Goal: Task Accomplishment & Management: Complete application form

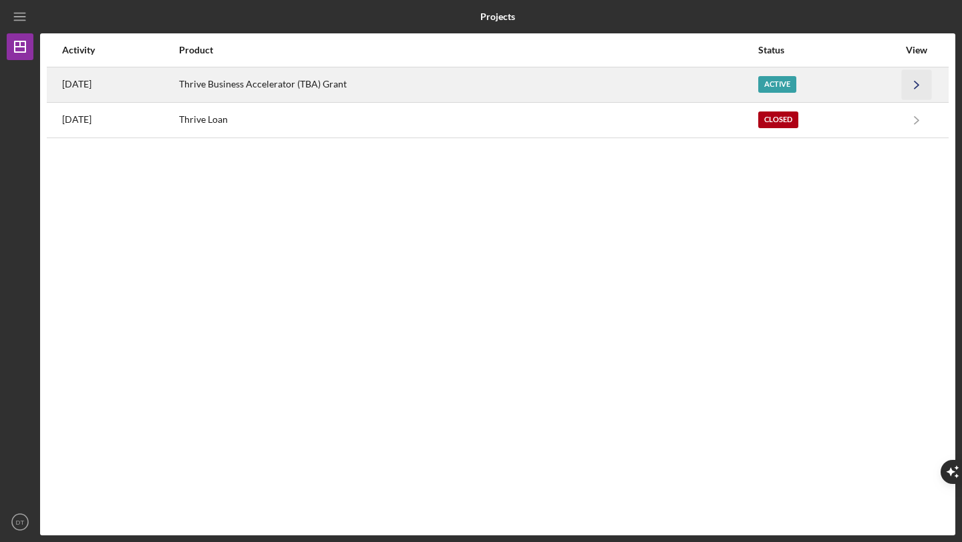
click at [917, 81] on icon "Icon/Navigate" at bounding box center [916, 84] width 30 height 30
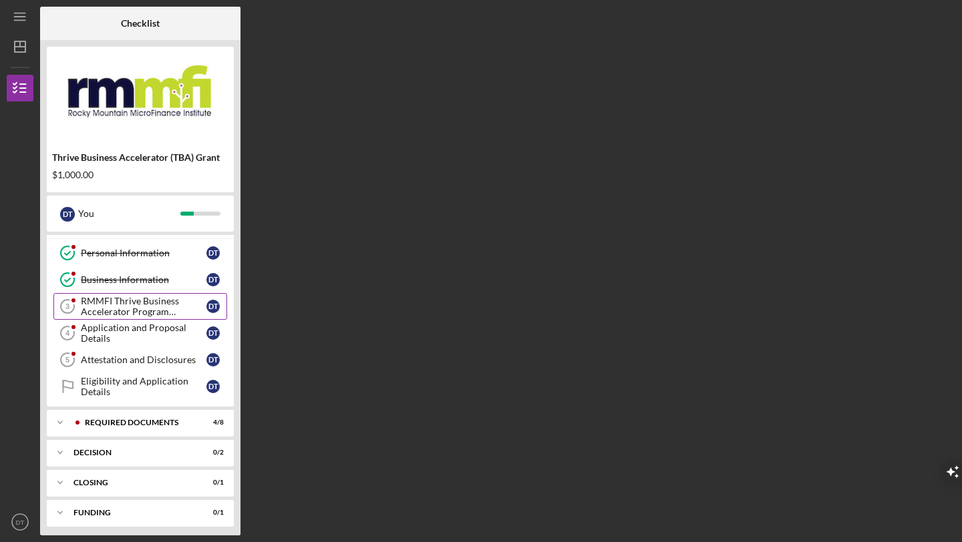
scroll to position [21, 0]
click at [162, 311] on div "RMMFI Thrive Business Accelerator Program Participation" at bounding box center [144, 308] width 126 height 21
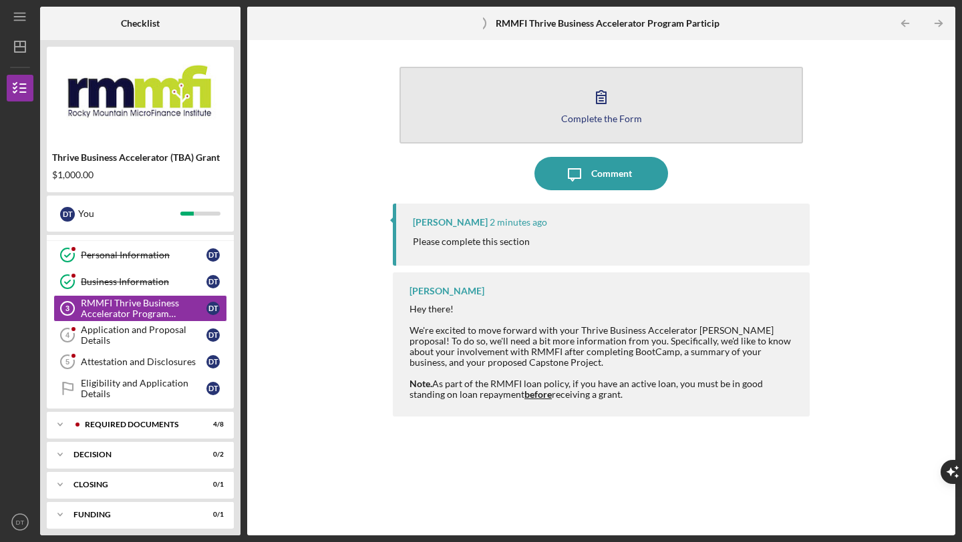
click at [608, 106] on icon "button" at bounding box center [600, 96] width 33 height 33
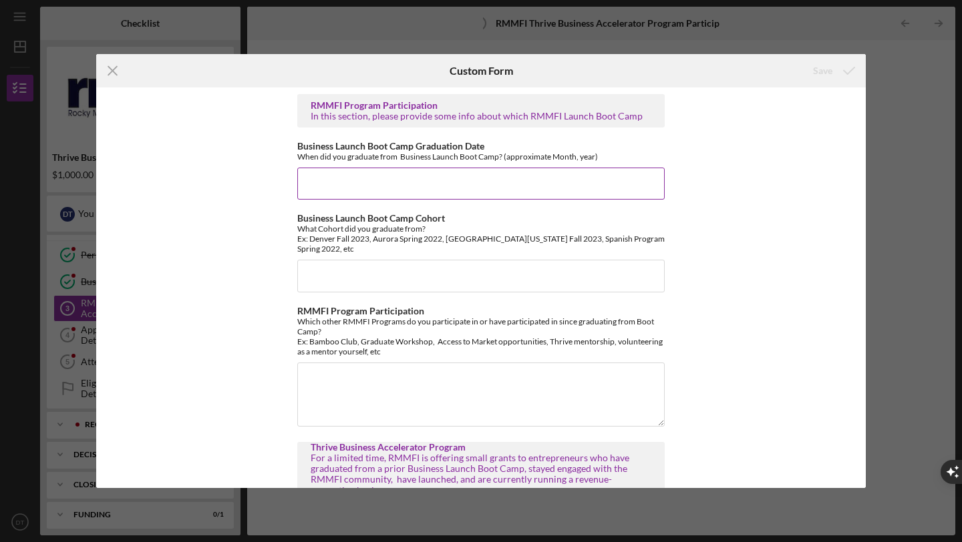
click at [400, 184] on input "Business Launch Boot Camp Graduation Date" at bounding box center [480, 184] width 367 height 32
type input "2023, march (?)"
click at [397, 267] on input "Business Launch Boot Camp Cohort" at bounding box center [480, 276] width 367 height 32
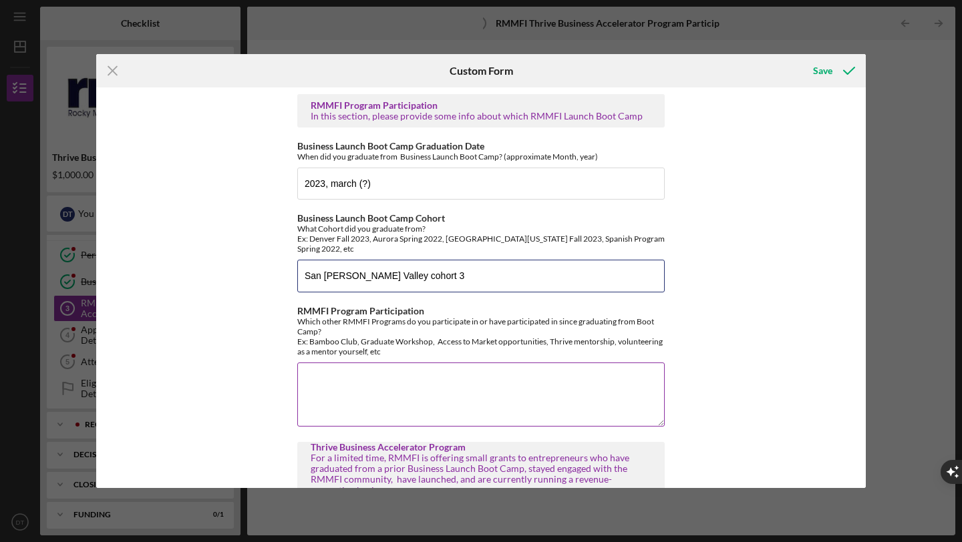
type input "San [PERSON_NAME] Valley cohort 3"
click at [377, 375] on textarea "RMMFI Program Participation" at bounding box center [480, 395] width 367 height 64
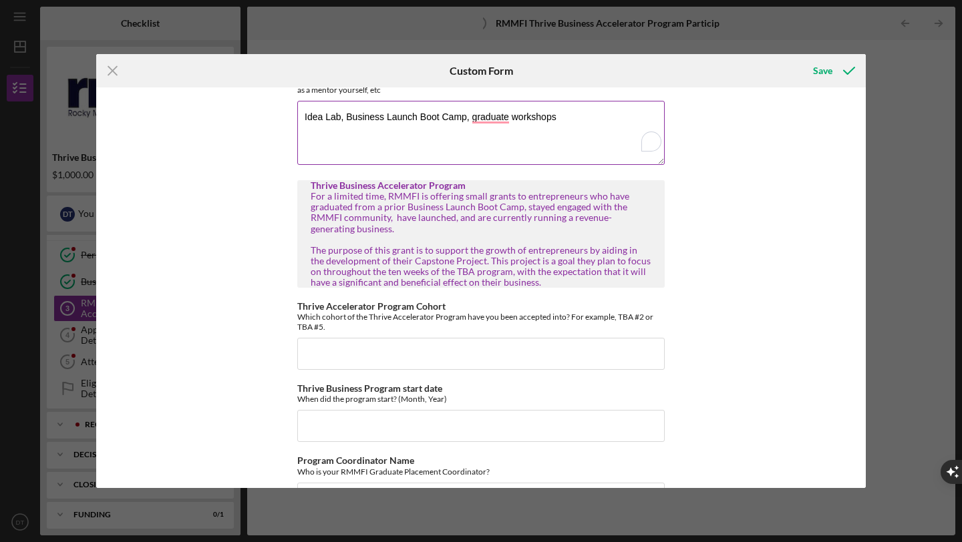
scroll to position [285, 0]
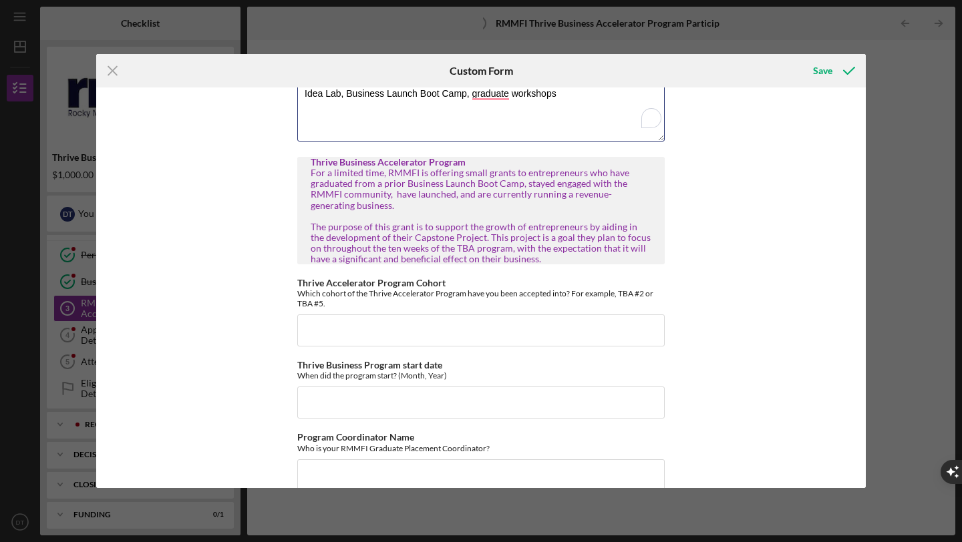
type textarea "Idea Lab, Business Launch Boot Camp, graduate workshops"
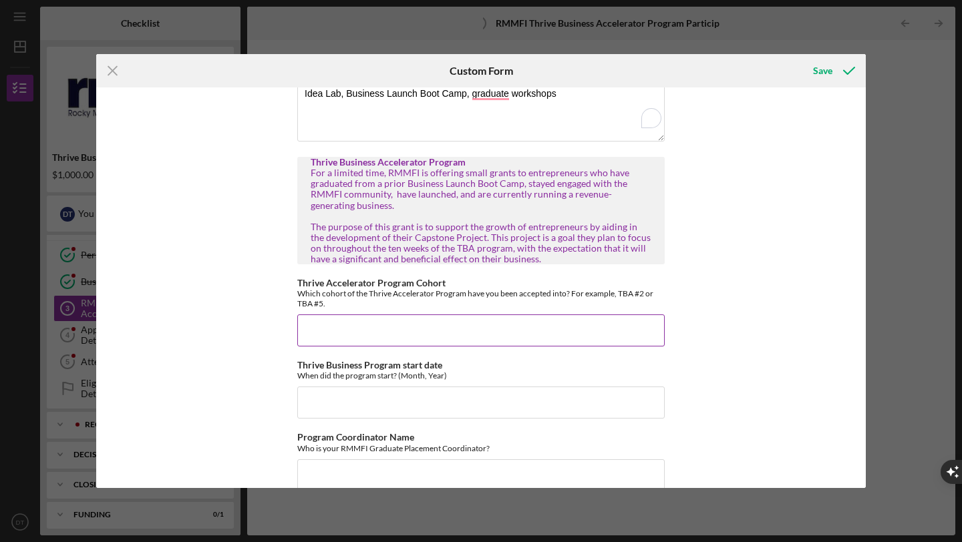
click at [381, 315] on input "Thrive Accelerator Program Cohort" at bounding box center [480, 331] width 367 height 32
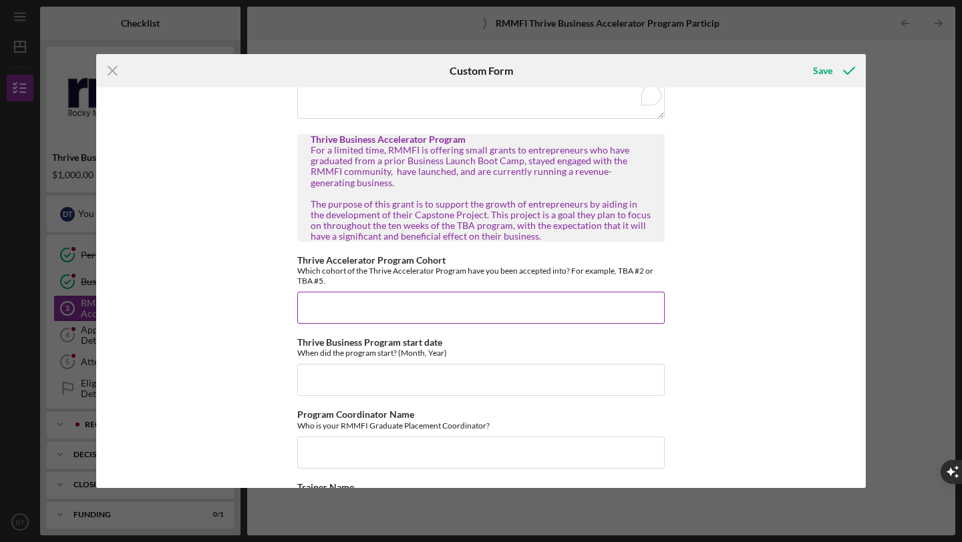
scroll to position [309, 0]
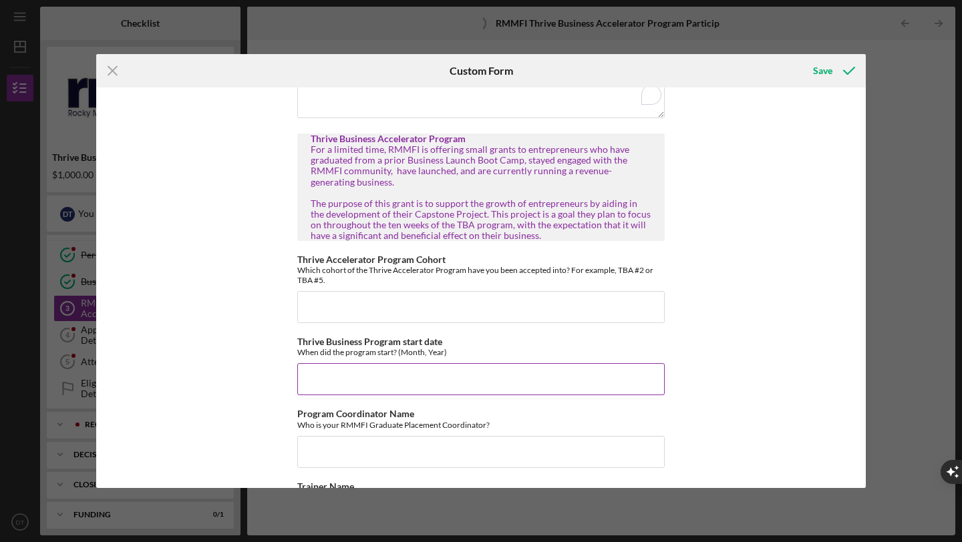
click at [380, 369] on input "Thrive Business Program start date" at bounding box center [480, 379] width 367 height 32
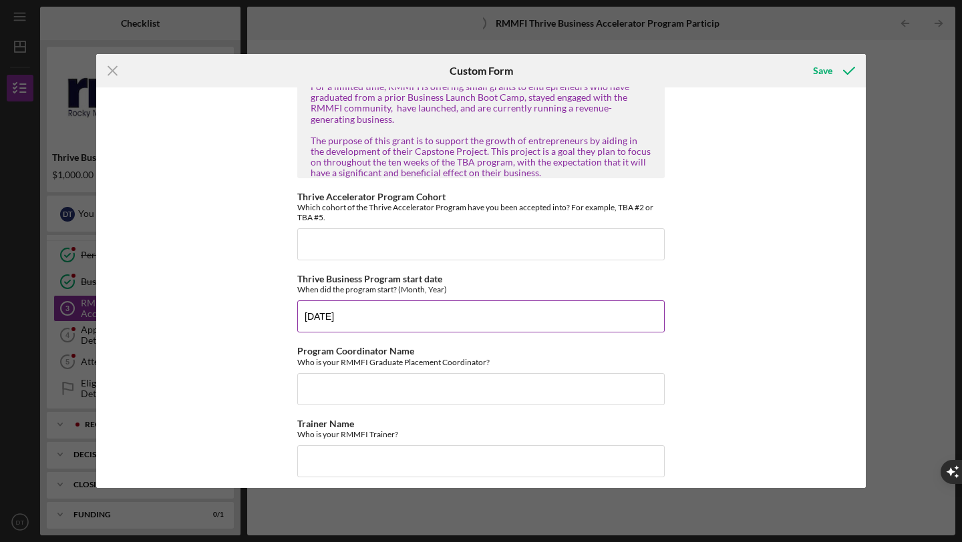
scroll to position [381, 0]
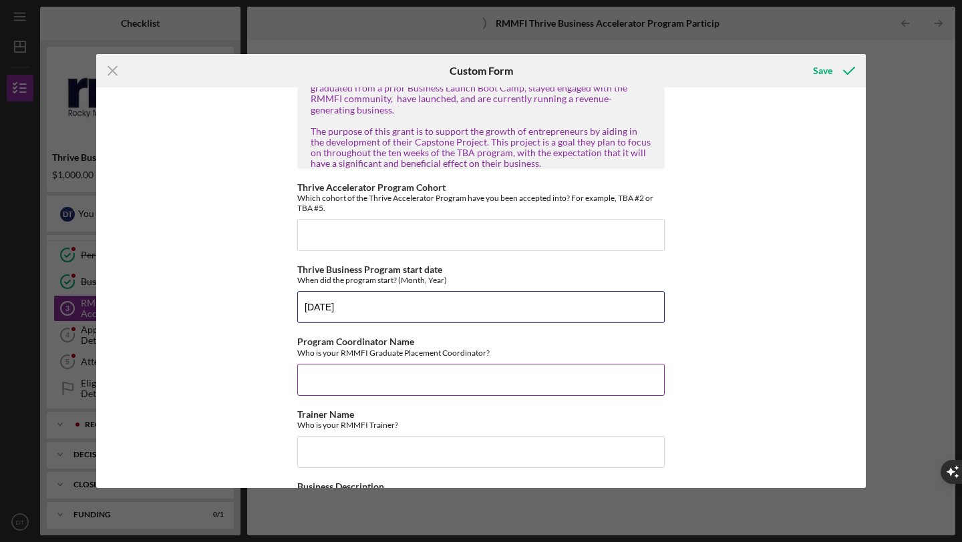
type input "[DATE]"
click at [377, 364] on input "Program Coordinator Name" at bounding box center [480, 380] width 367 height 32
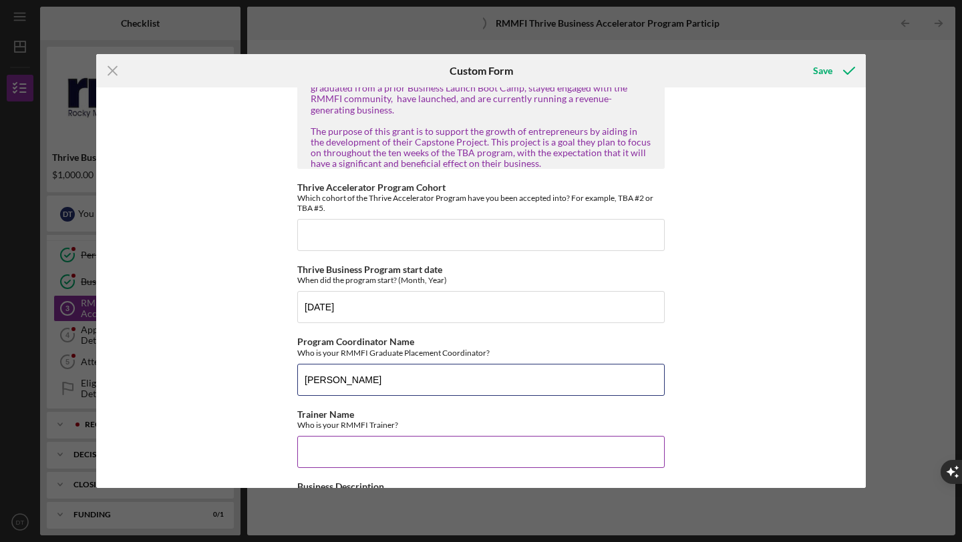
type input "[PERSON_NAME]"
click at [377, 441] on input "Trainer Name" at bounding box center [480, 452] width 367 height 32
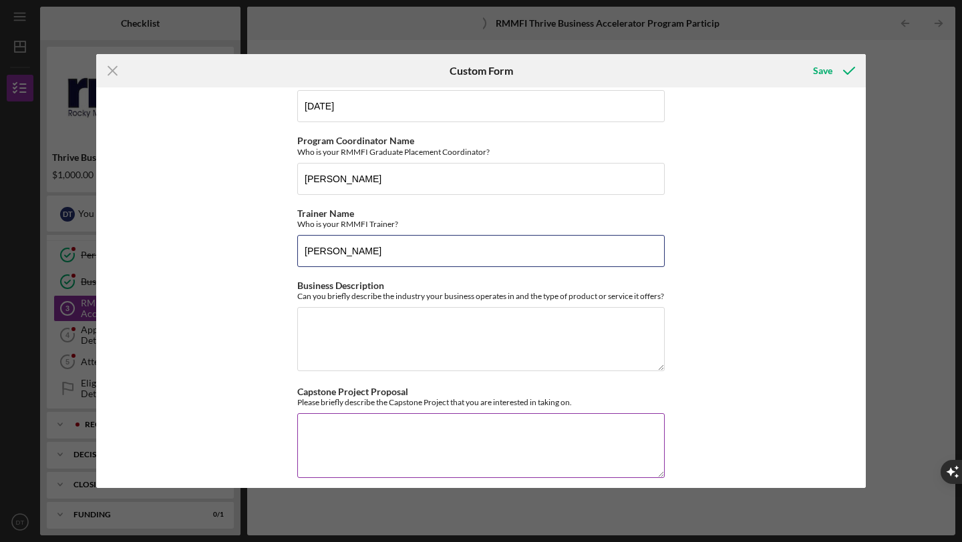
scroll to position [592, 0]
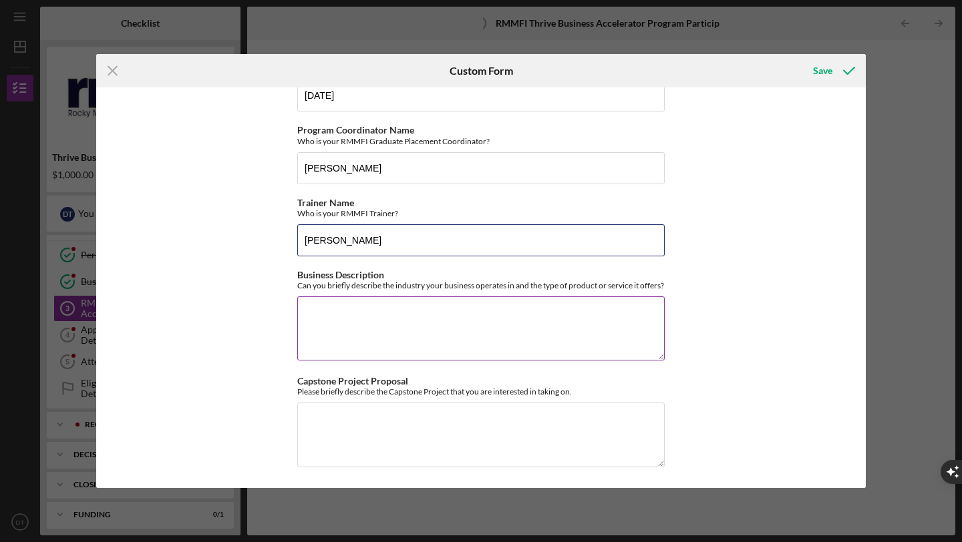
type input "[PERSON_NAME]"
click at [357, 313] on textarea "Business Description" at bounding box center [480, 328] width 367 height 64
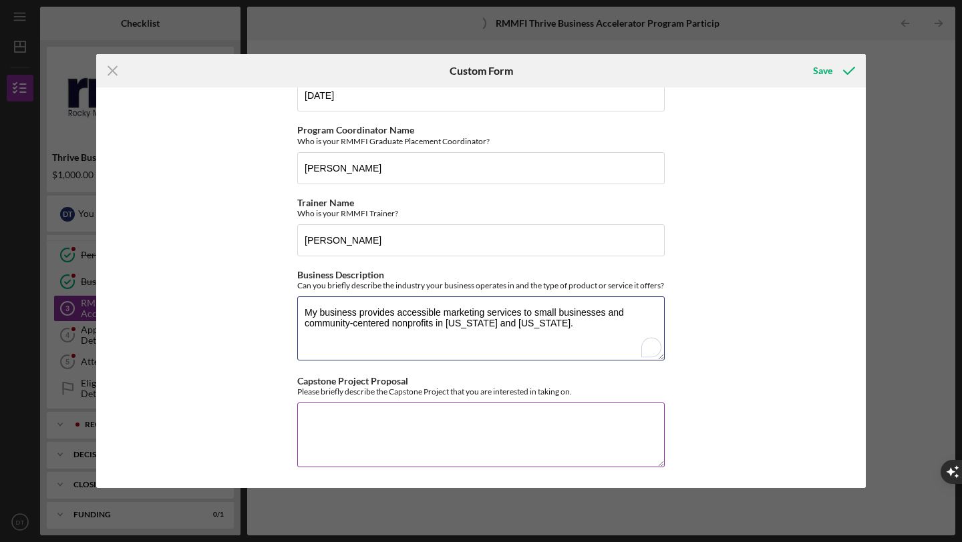
type textarea "My business provides accessible marketing services to small businesses and comm…"
click at [360, 427] on textarea "Capstone Project Proposal" at bounding box center [480, 435] width 367 height 64
click at [380, 421] on textarea "Capstone Project Proposal" at bounding box center [480, 435] width 367 height 64
click at [465, 413] on textarea "Capstone Project Proposal" at bounding box center [480, 435] width 367 height 64
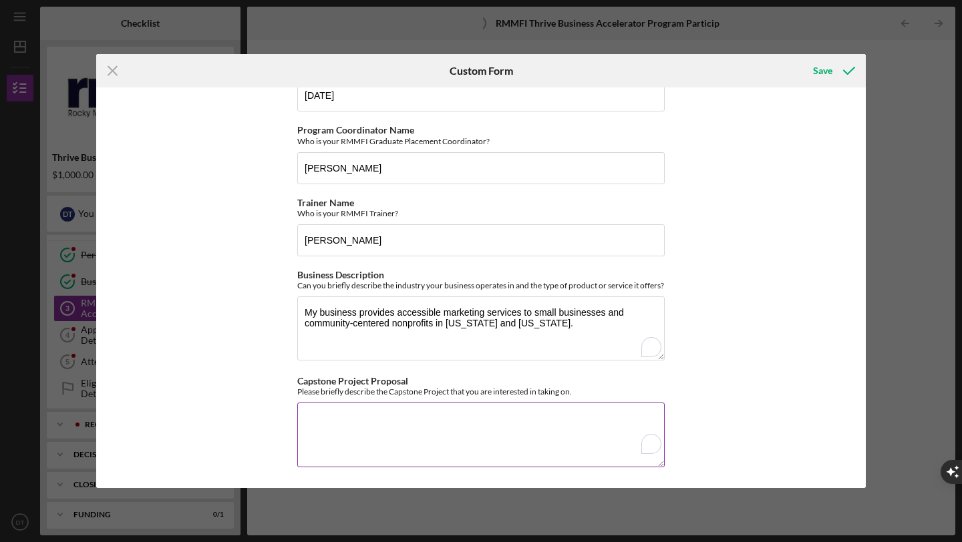
click at [465, 413] on textarea "Capstone Project Proposal" at bounding box center [480, 435] width 367 height 64
click at [359, 430] on textarea "Capstone Project Proposal" at bounding box center [480, 435] width 367 height 64
paste textarea "My capstone project is to build an automated content system using ai and integr…"
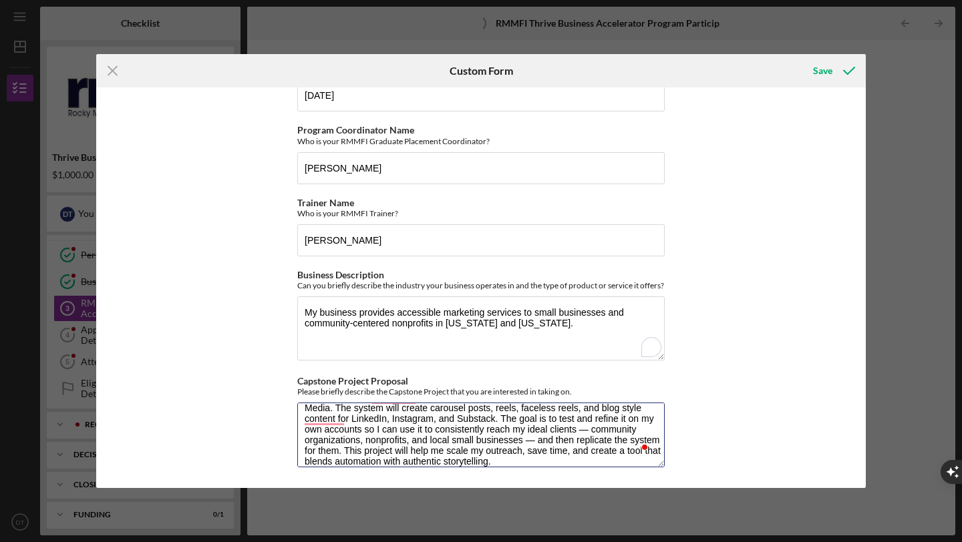
scroll to position [298, 0]
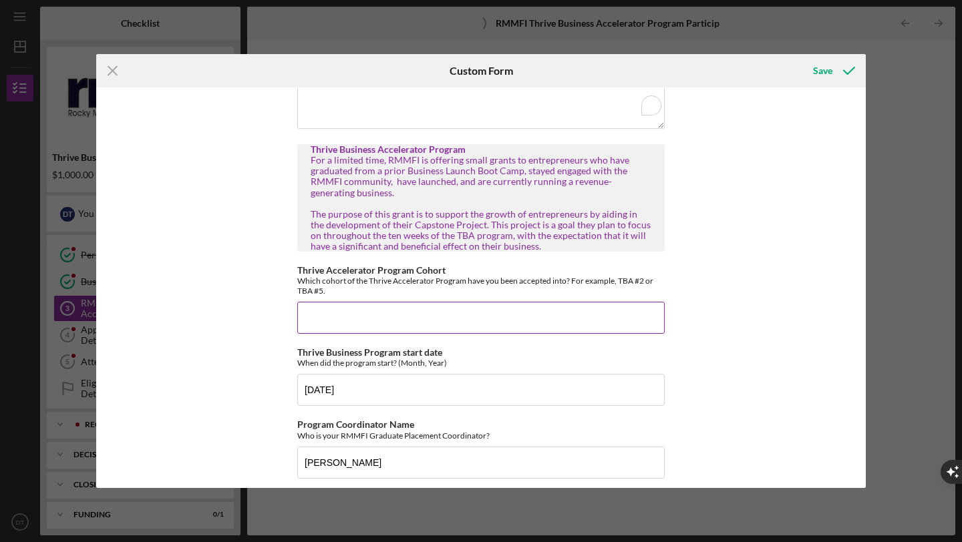
type textarea "My capstone project is to build an automated content system using ai and integr…"
click at [388, 309] on input "Thrive Accelerator Program Cohort" at bounding box center [480, 318] width 367 height 32
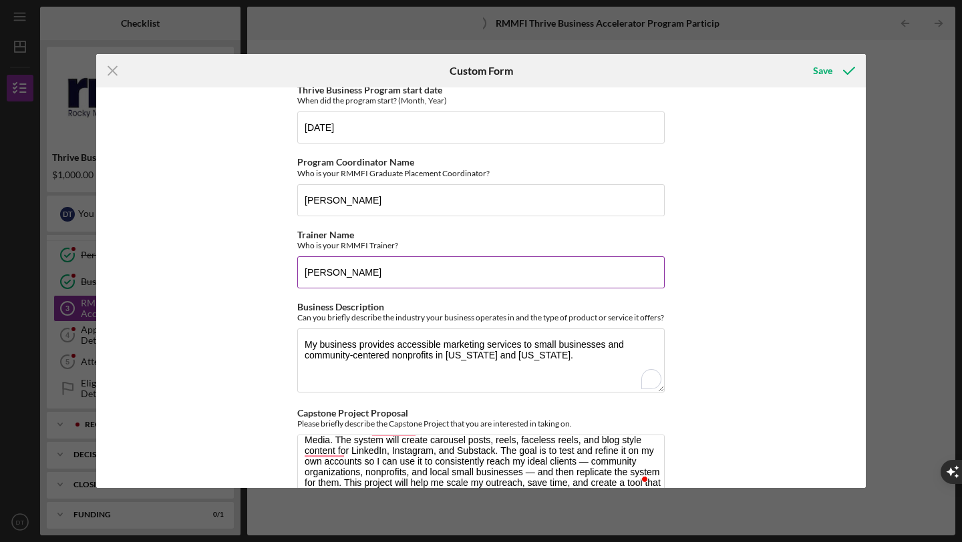
scroll to position [592, 0]
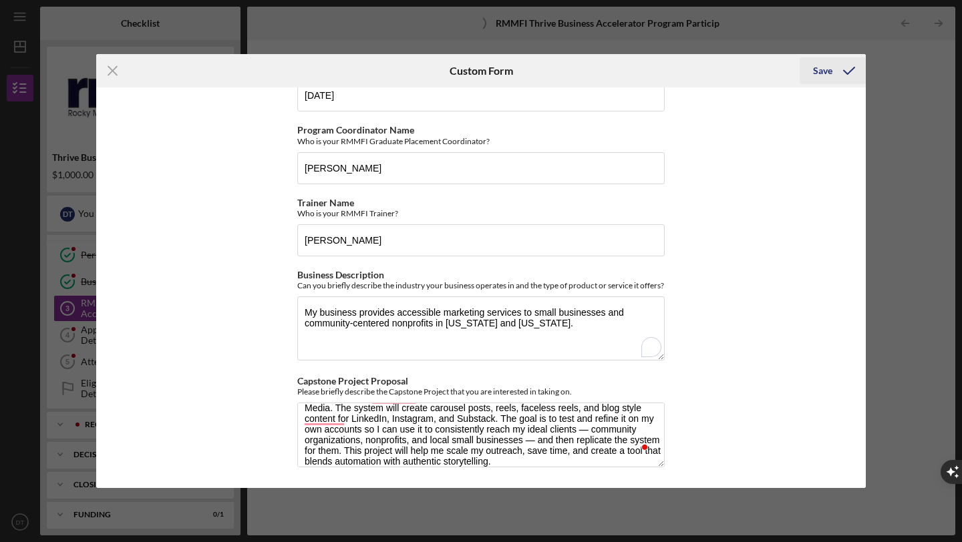
type input "TBA-EN-2025-2"
click at [829, 67] on div "Save" at bounding box center [822, 70] width 19 height 27
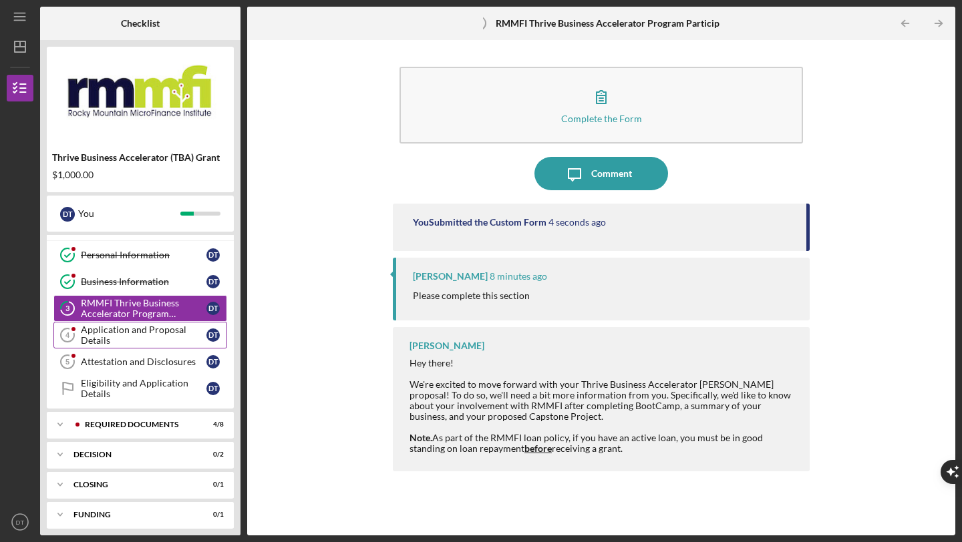
click at [116, 331] on div "Application and Proposal Details" at bounding box center [144, 335] width 126 height 21
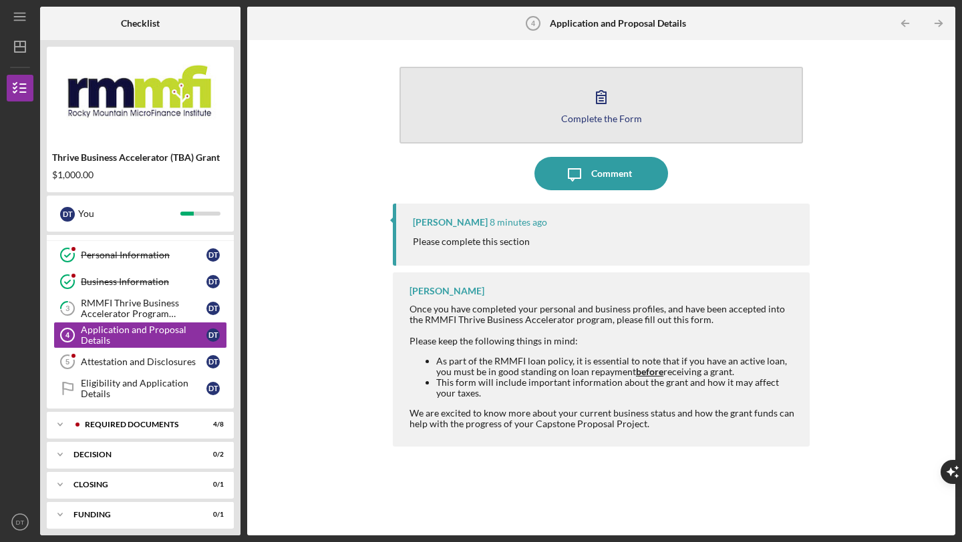
click at [612, 111] on icon "button" at bounding box center [600, 96] width 33 height 33
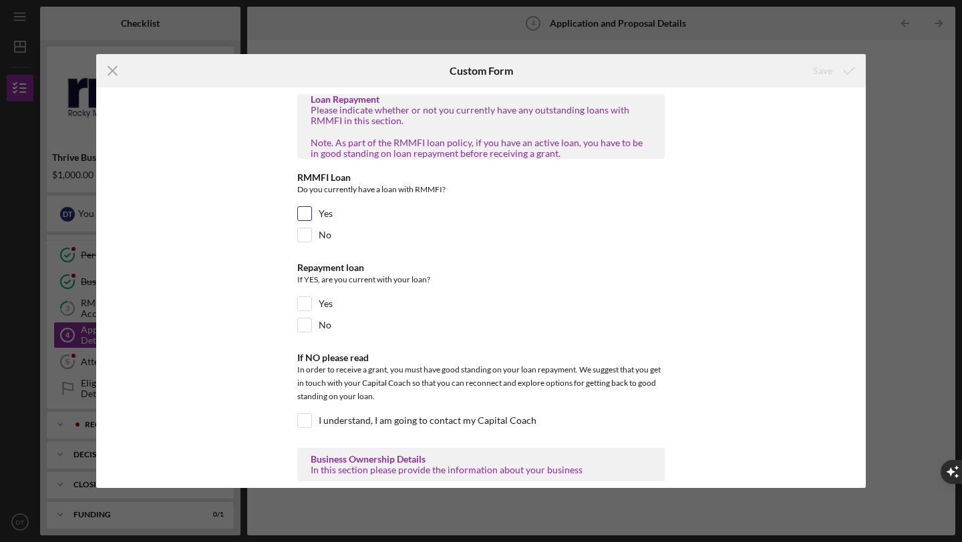
click at [301, 216] on input "Yes" at bounding box center [304, 213] width 13 height 13
checkbox input "true"
click at [304, 304] on input "Yes" at bounding box center [304, 303] width 13 height 13
checkbox input "true"
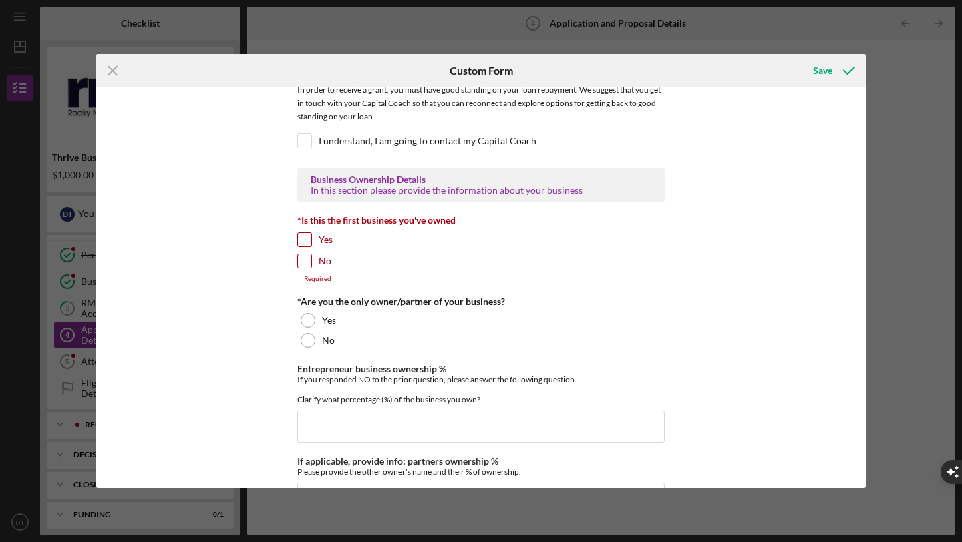
scroll to position [261, 0]
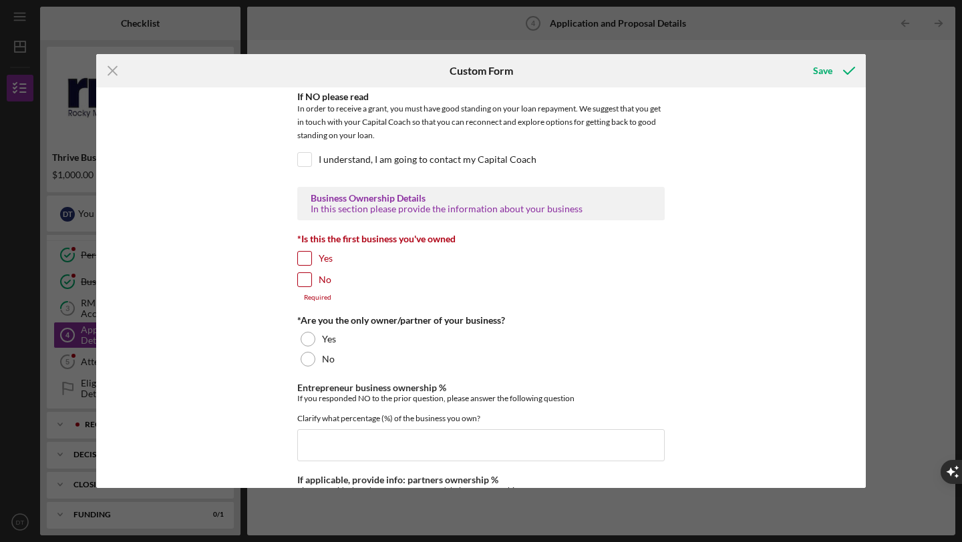
click at [302, 284] on input "No" at bounding box center [304, 279] width 13 height 13
checkbox input "true"
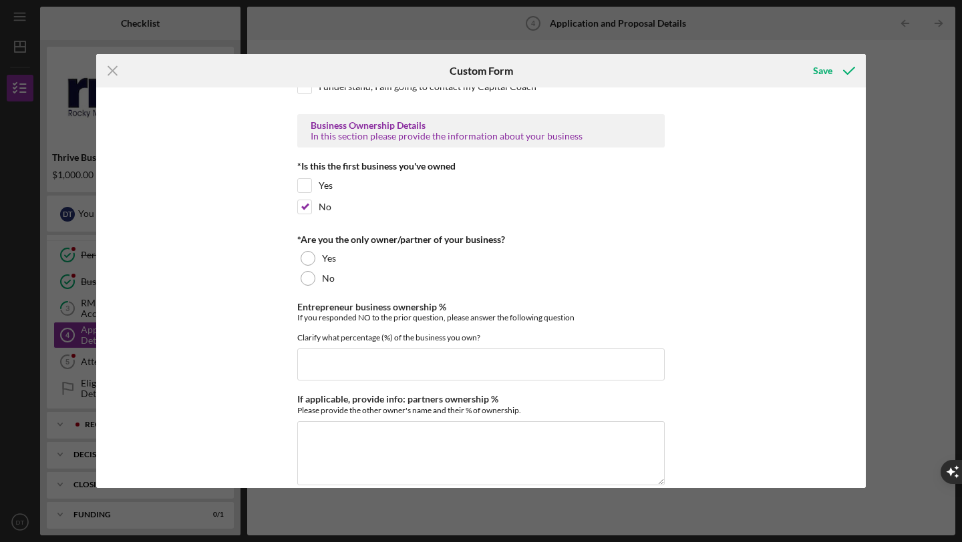
scroll to position [334, 0]
click at [306, 252] on div at bounding box center [307, 258] width 15 height 15
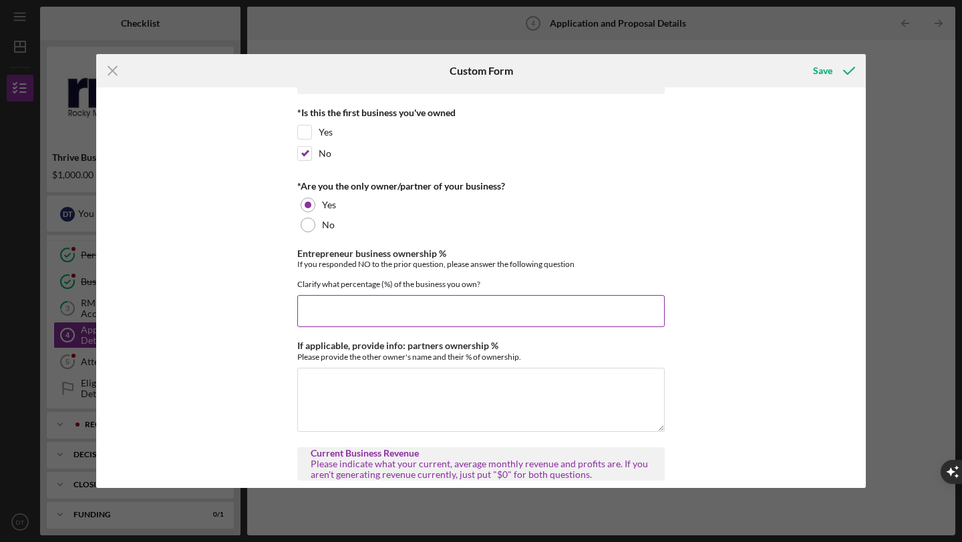
scroll to position [403, 0]
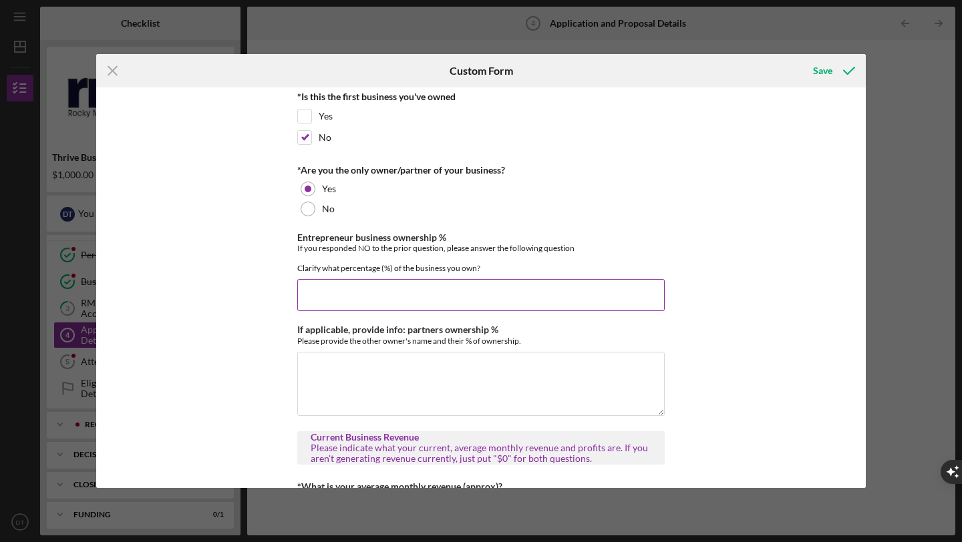
click at [379, 304] on input "Entrepreneur business ownership %" at bounding box center [480, 295] width 367 height 32
type input "100.00000%"
click at [424, 389] on textarea "If applicable, provide info: partners ownership %" at bounding box center [480, 384] width 367 height 64
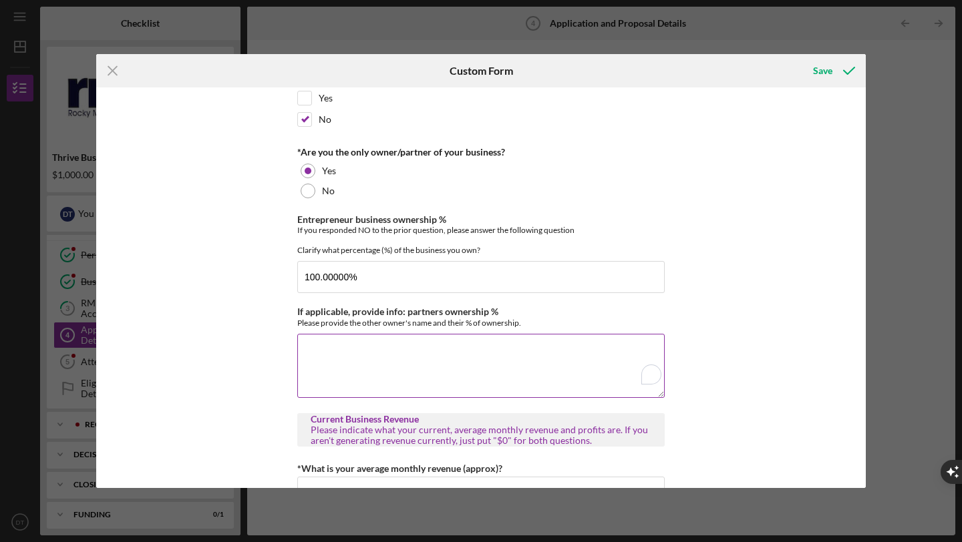
scroll to position [636, 0]
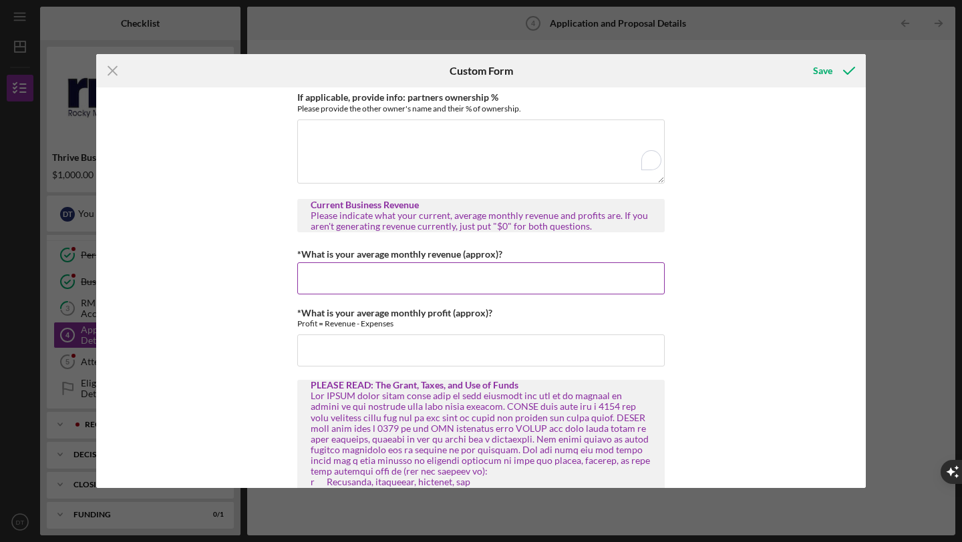
click at [396, 279] on input "*What is your average monthly revenue (approx)?" at bounding box center [480, 278] width 367 height 32
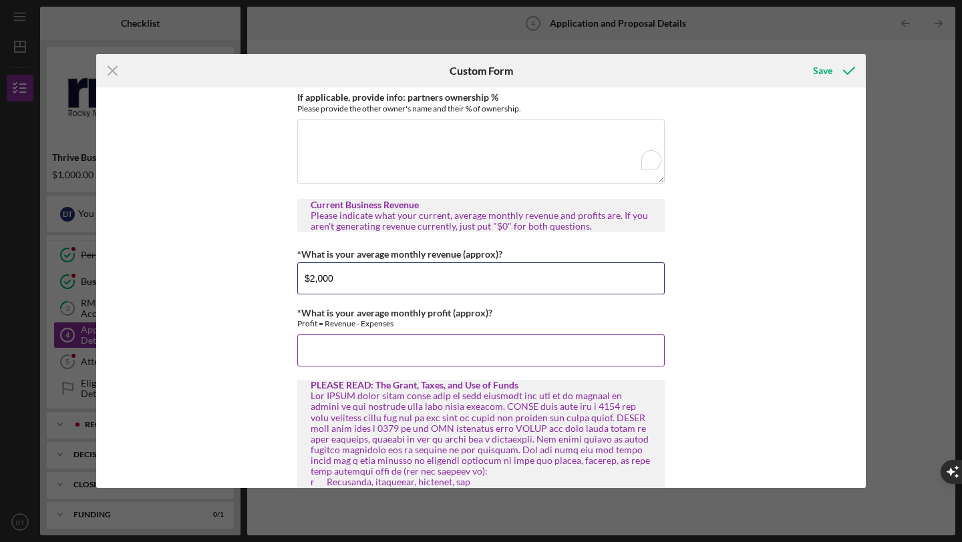
type input "$2,000"
click at [395, 356] on input "*What is your average monthly profit (approx)?" at bounding box center [480, 351] width 367 height 32
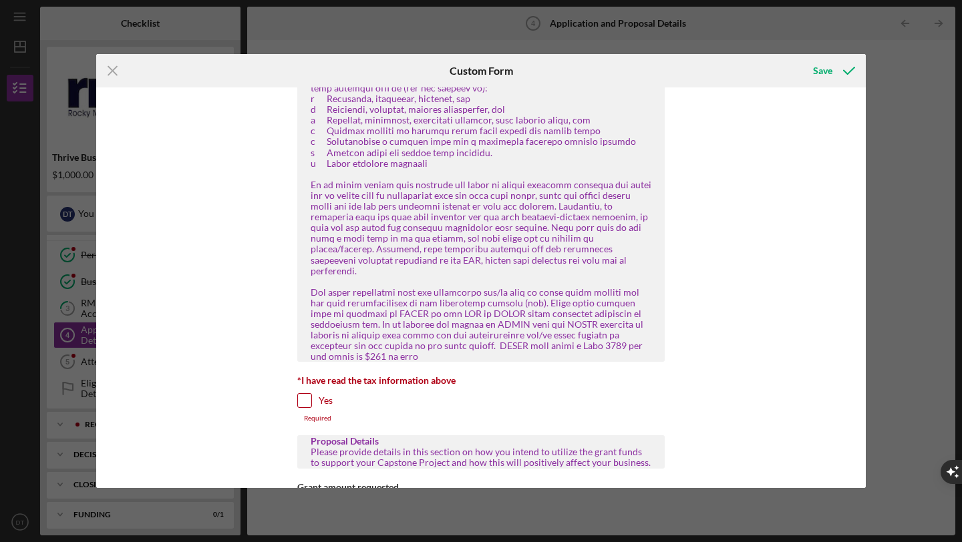
scroll to position [1035, 0]
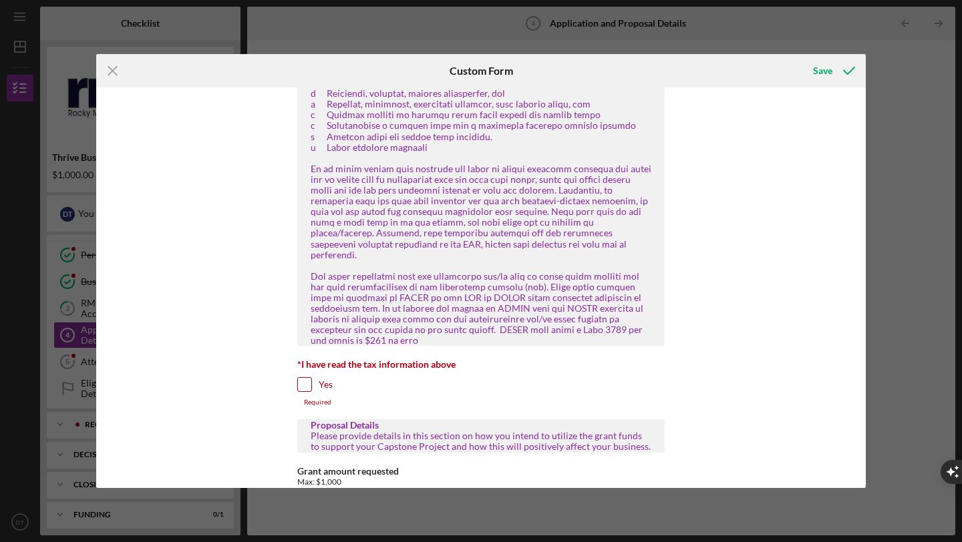
type input "$1,800"
click at [301, 378] on input "Yes" at bounding box center [304, 384] width 13 height 13
checkbox input "true"
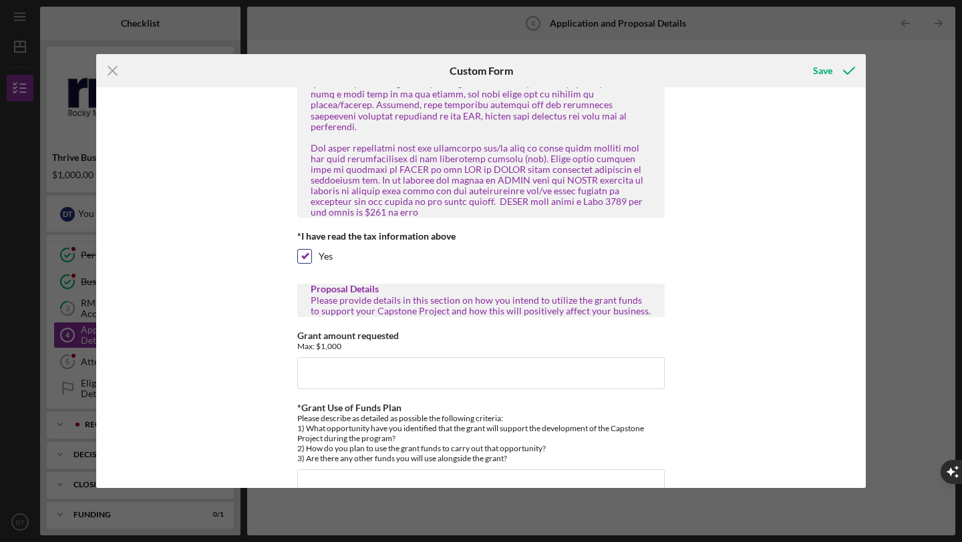
scroll to position [1177, 0]
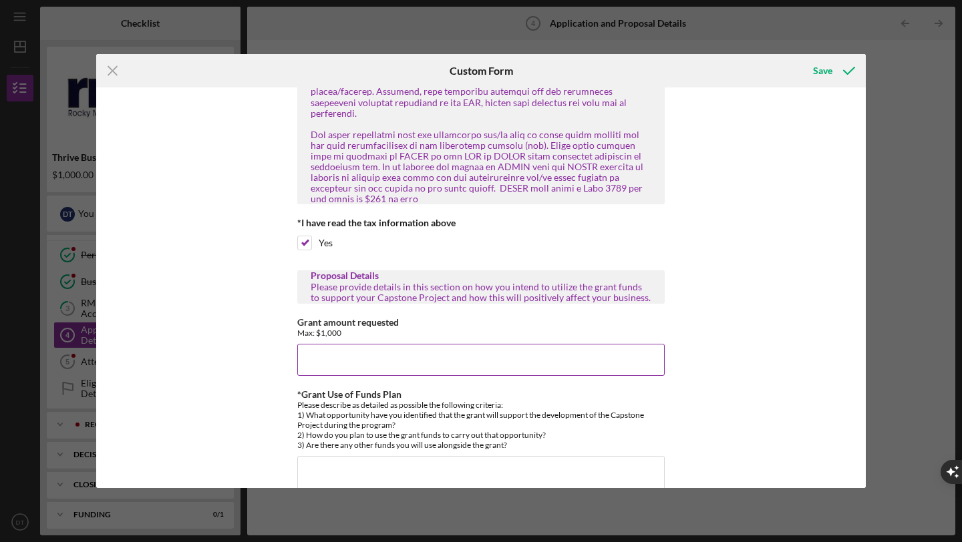
click at [347, 344] on input "Grant amount requested" at bounding box center [480, 360] width 367 height 32
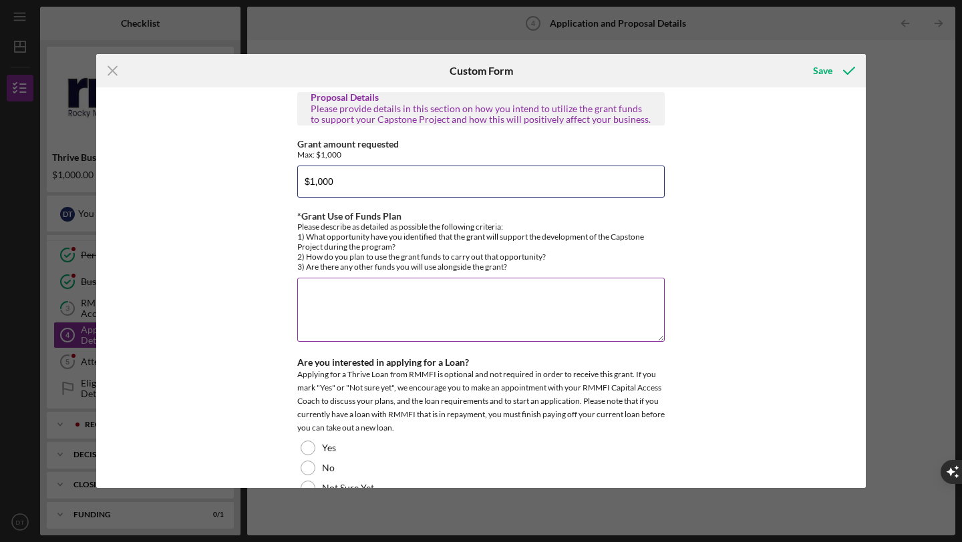
scroll to position [1359, 0]
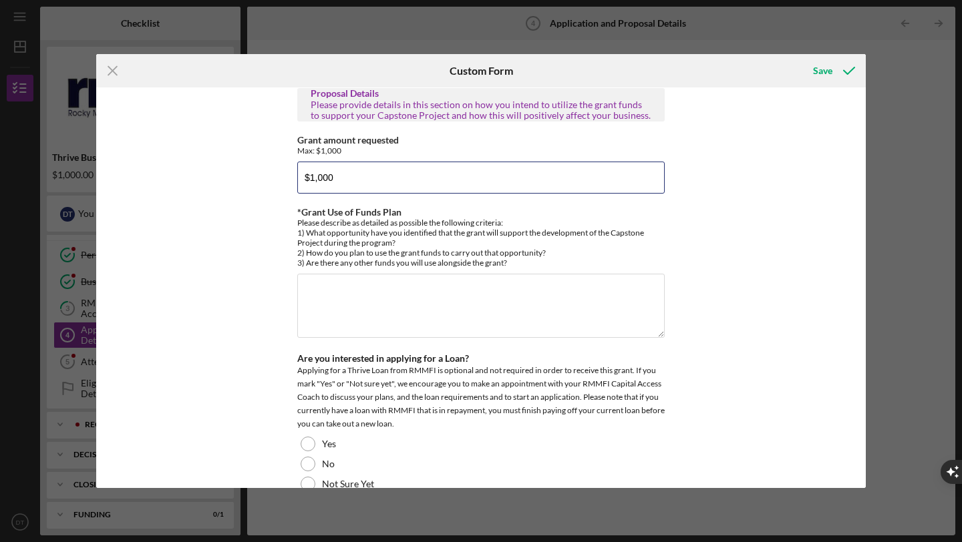
type input "$1,000"
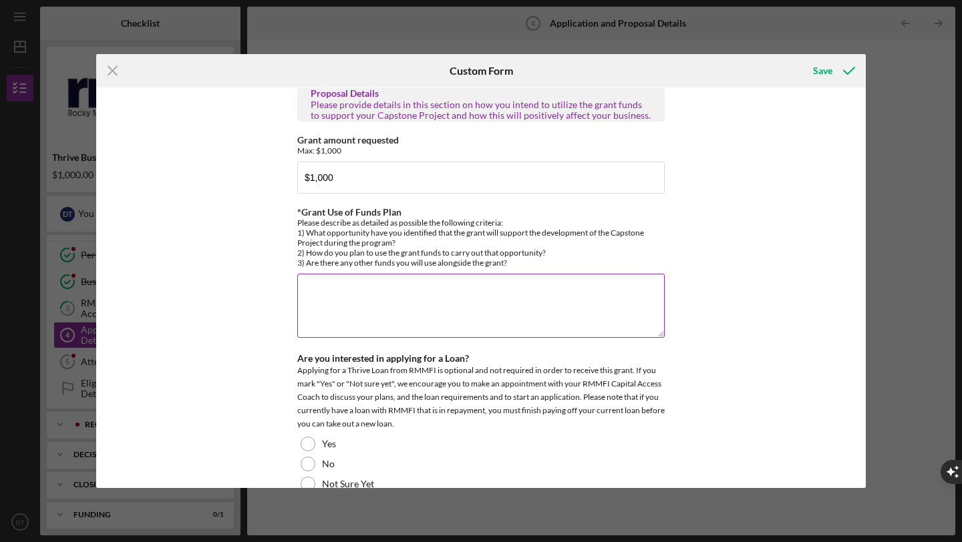
click at [390, 284] on textarea "*Grant Use of Funds Plan" at bounding box center [480, 306] width 367 height 64
paste textarea "Lor $9,055 ipsum dolo si amet co adipisc eli seddoeius te incididun utlabor etd…"
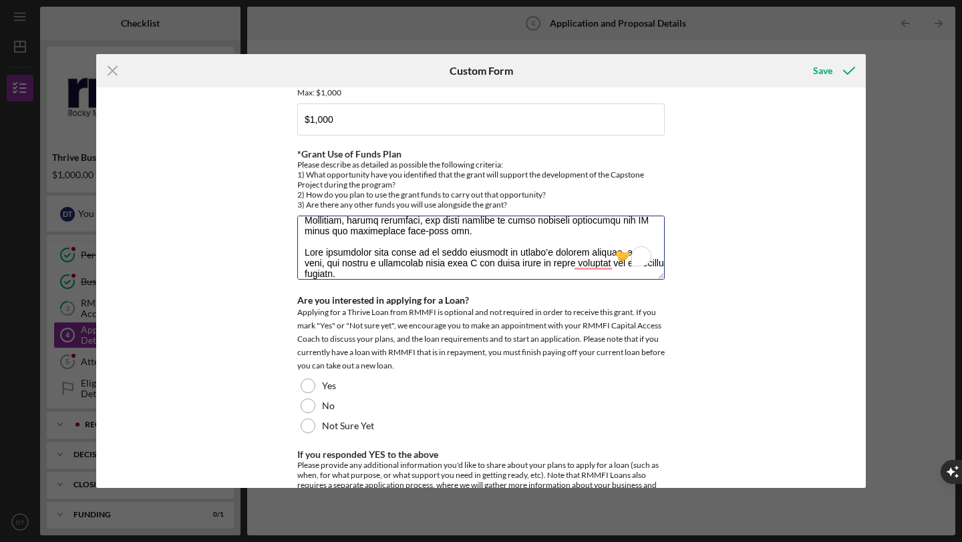
scroll to position [1488, 0]
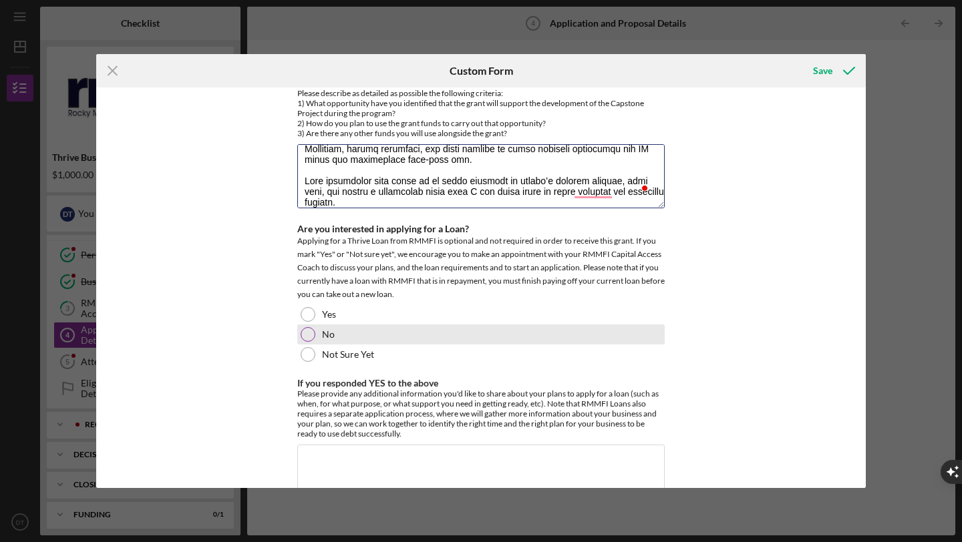
type textarea "Lor $9,055 ipsum dolo si amet co adipisc eli seddoeius te incididun utlabor etd…"
click at [304, 327] on div at bounding box center [307, 334] width 15 height 15
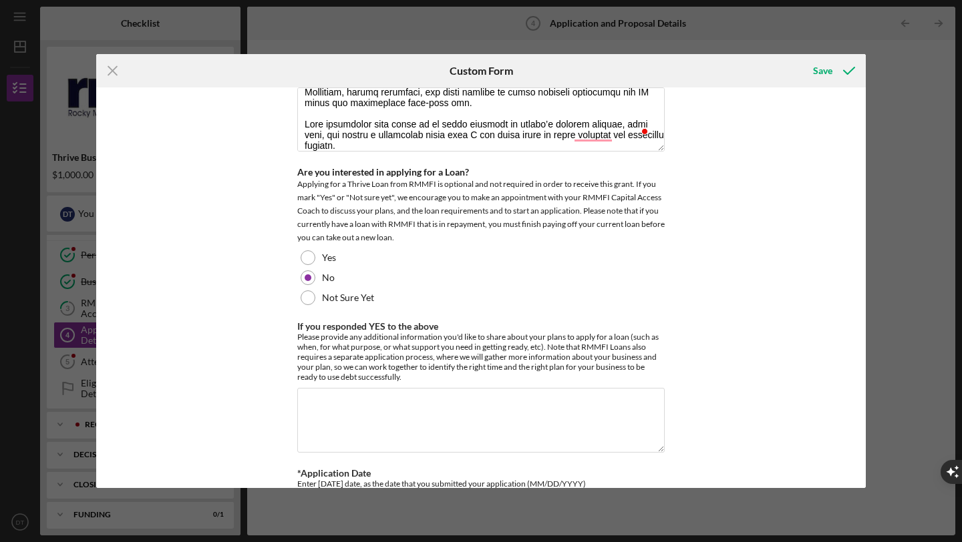
scroll to position [1581, 0]
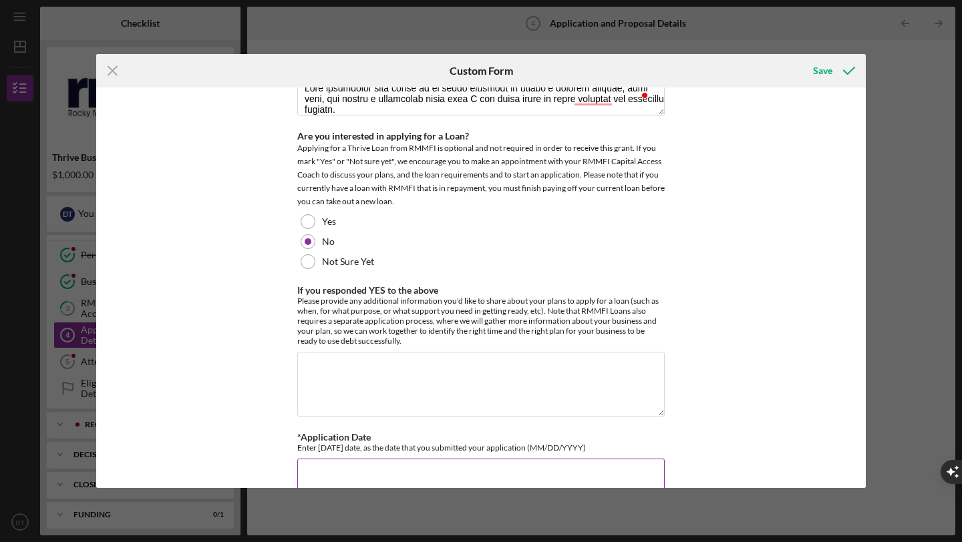
click at [361, 459] on input "*Application Date" at bounding box center [480, 475] width 367 height 32
type input "0"
type input "[DATE]"
click at [822, 69] on div "Save" at bounding box center [822, 70] width 19 height 27
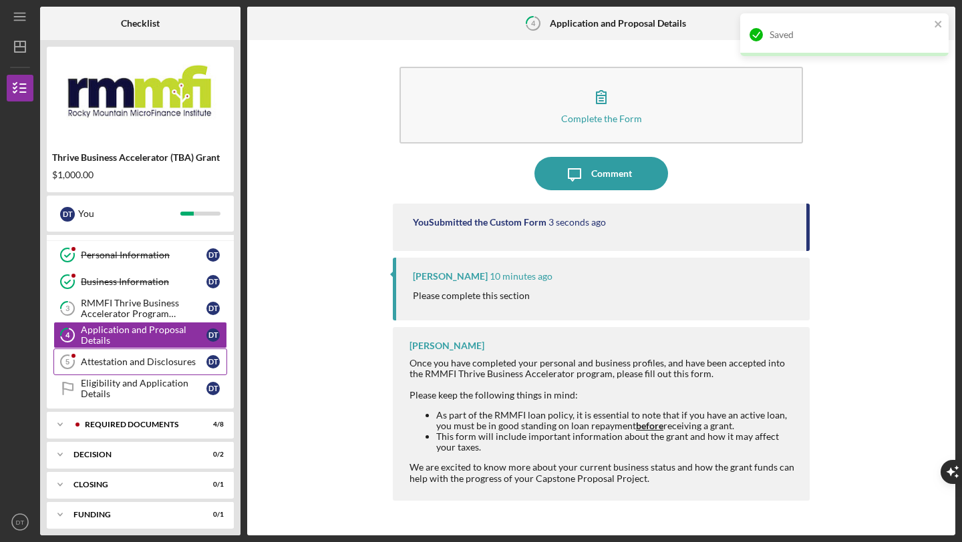
click at [118, 364] on div "Attestation and Disclosures" at bounding box center [144, 362] width 126 height 11
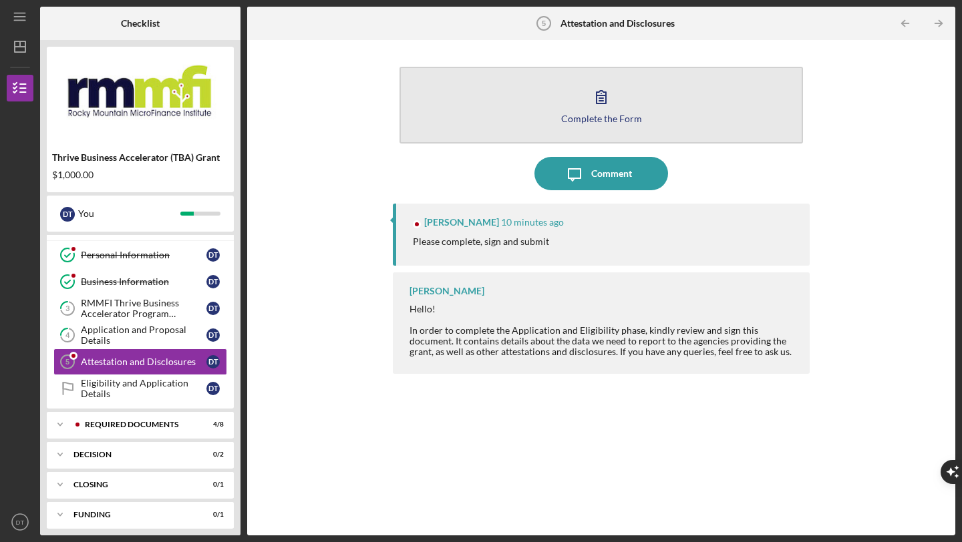
click at [574, 122] on div "Complete the Form" at bounding box center [601, 119] width 81 height 10
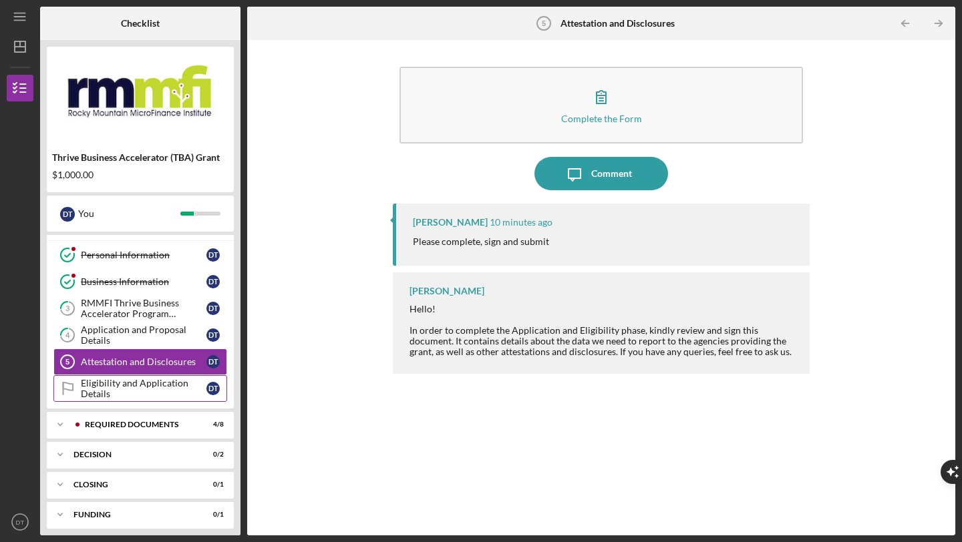
click at [142, 382] on div "Eligibility and Application Details" at bounding box center [144, 388] width 126 height 21
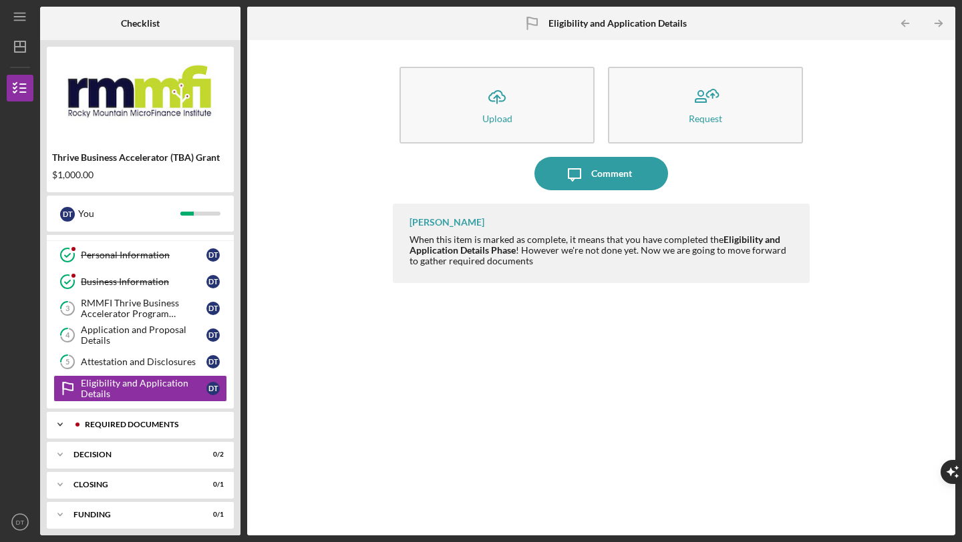
click at [123, 421] on div "REQUIRED DOCUMENTS" at bounding box center [151, 425] width 132 height 8
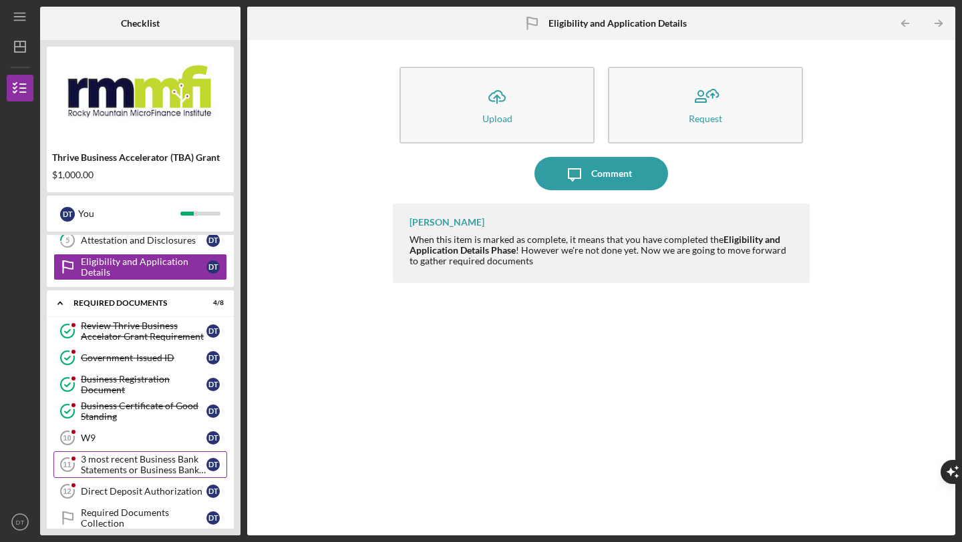
scroll to position [161, 0]
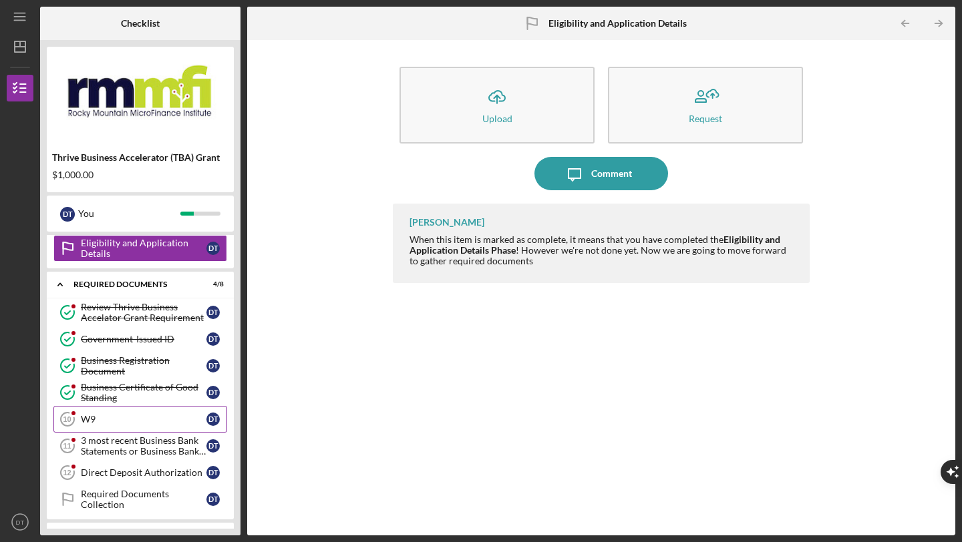
click at [129, 421] on div "W9" at bounding box center [144, 419] width 126 height 11
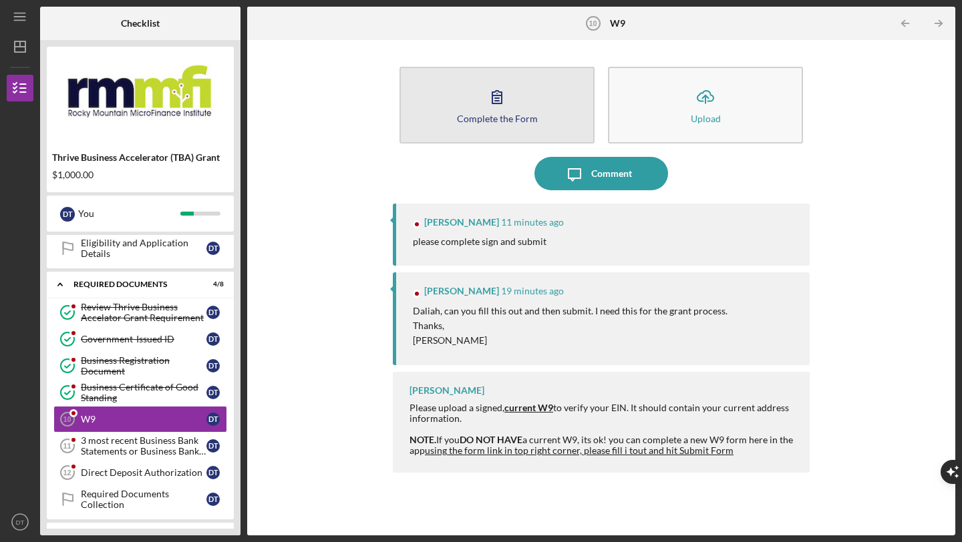
click at [503, 95] on icon "button" at bounding box center [496, 96] width 33 height 33
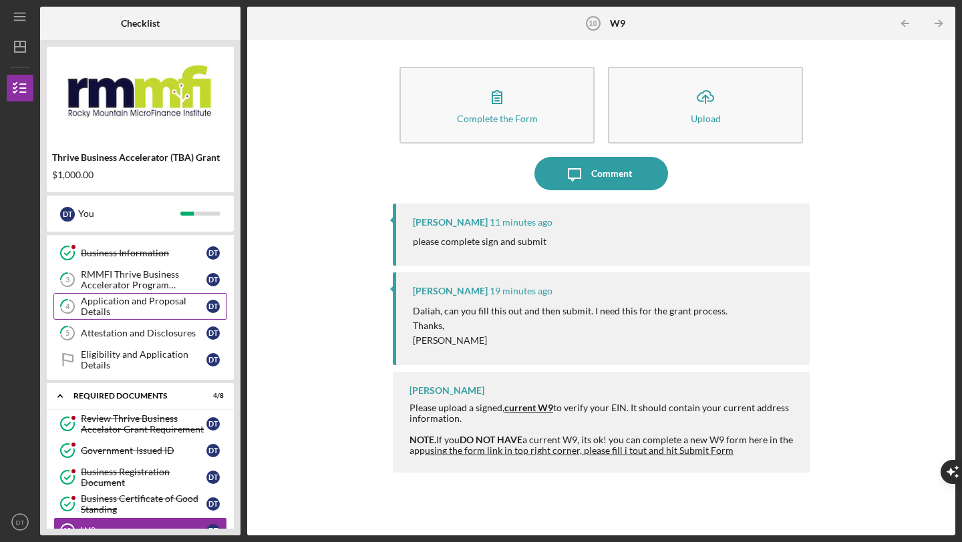
scroll to position [47, 0]
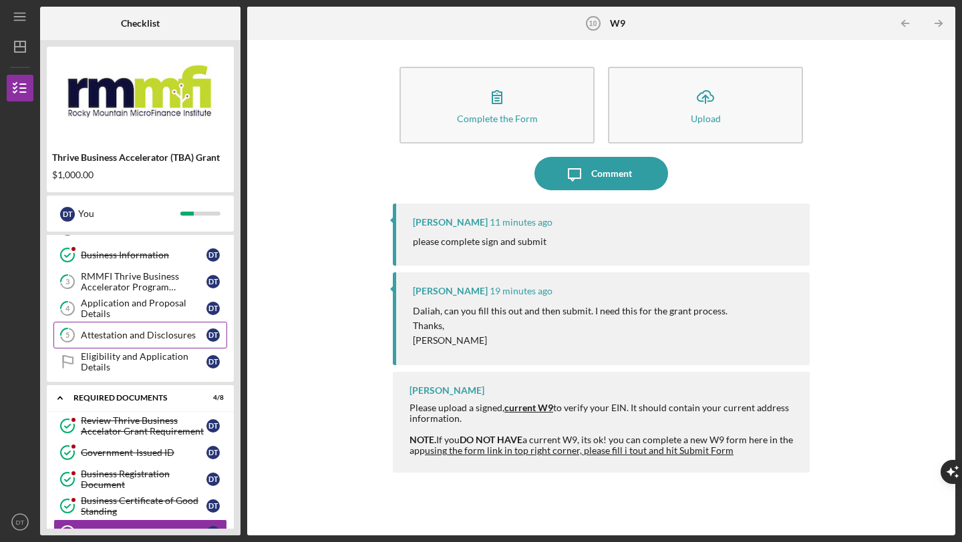
click at [126, 329] on link "5 Attestation and Disclosures D T" at bounding box center [140, 335] width 174 height 27
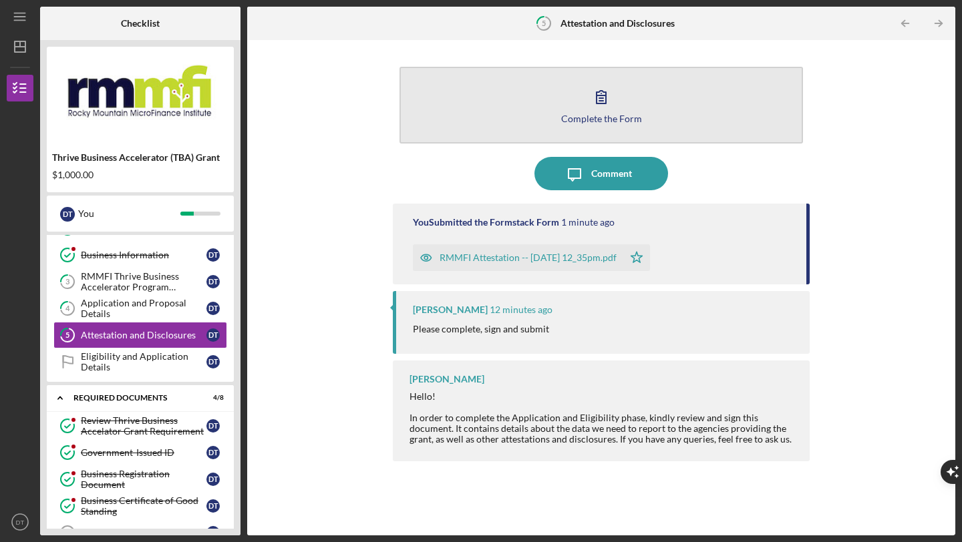
click at [611, 107] on icon "button" at bounding box center [600, 96] width 33 height 33
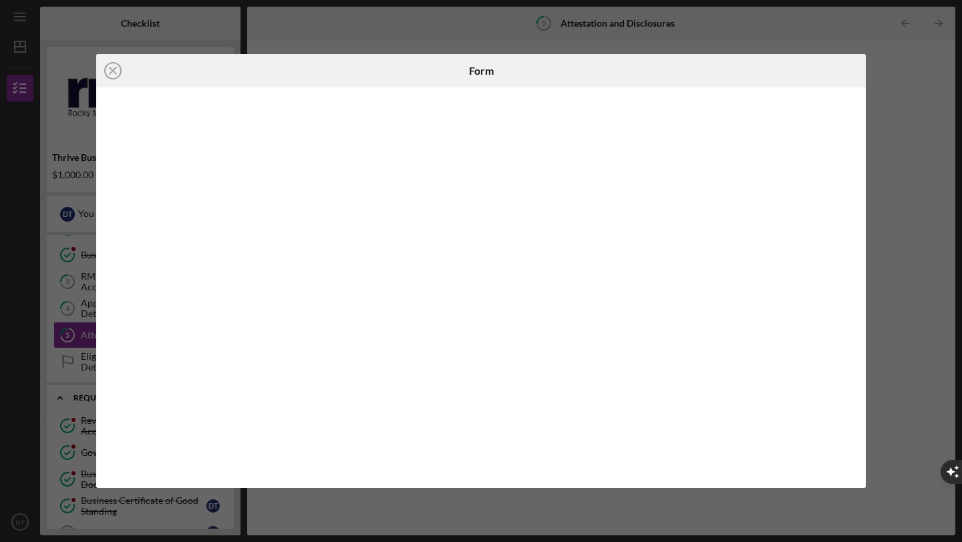
click at [891, 46] on div "Icon/Close Form" at bounding box center [481, 271] width 962 height 542
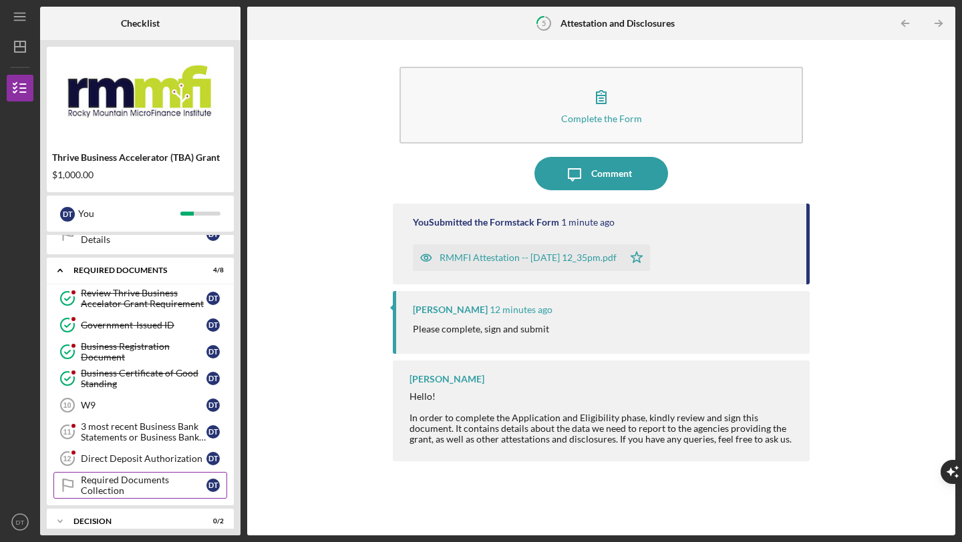
scroll to position [248, 0]
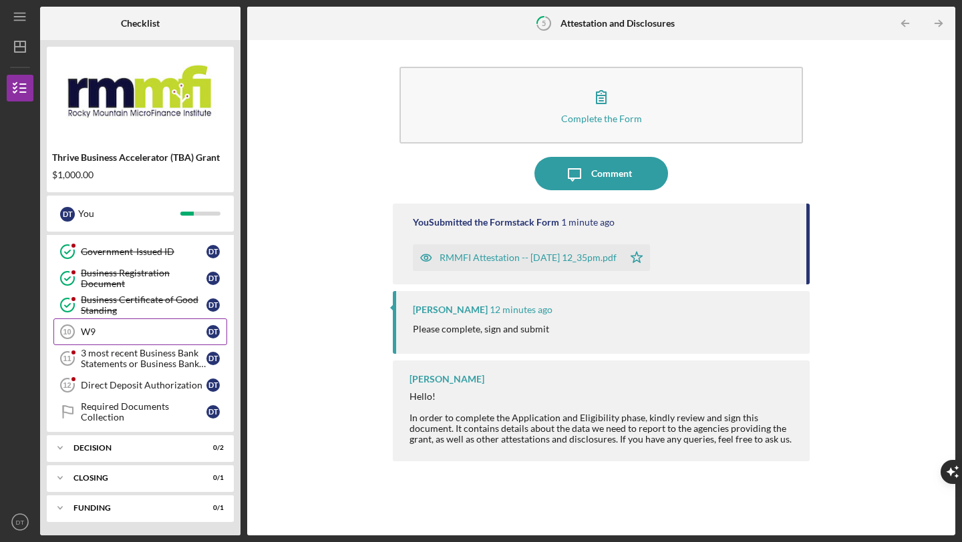
click at [118, 332] on div "W9" at bounding box center [144, 332] width 126 height 11
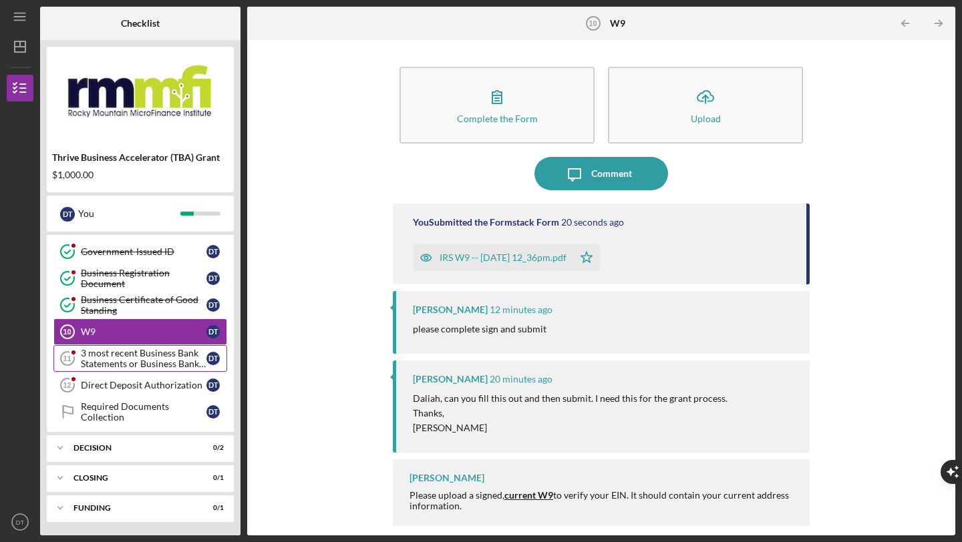
click at [129, 358] on div "3 most recent Business Bank Statements or Business Bank Account Supporting Docu…" at bounding box center [144, 358] width 126 height 21
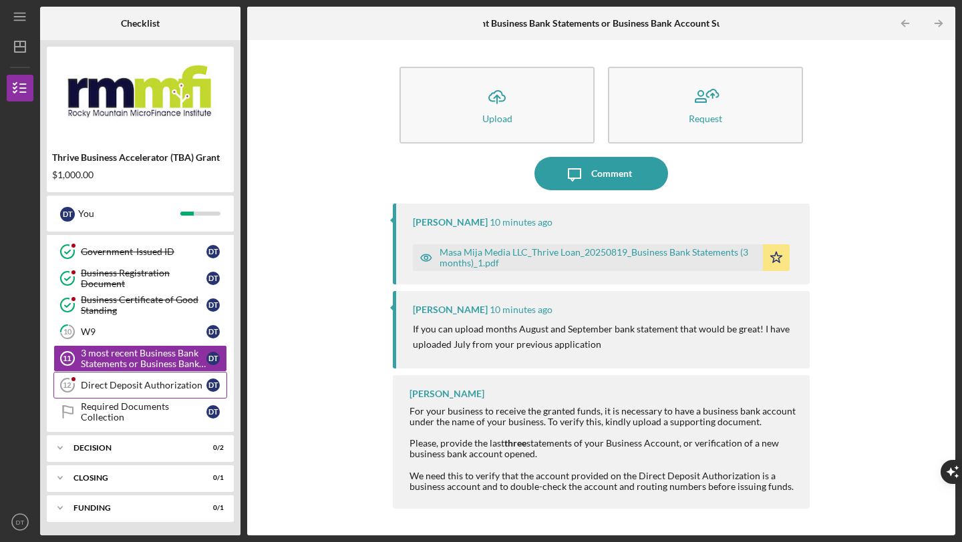
click at [128, 384] on div "Direct Deposit Authorization" at bounding box center [144, 385] width 126 height 11
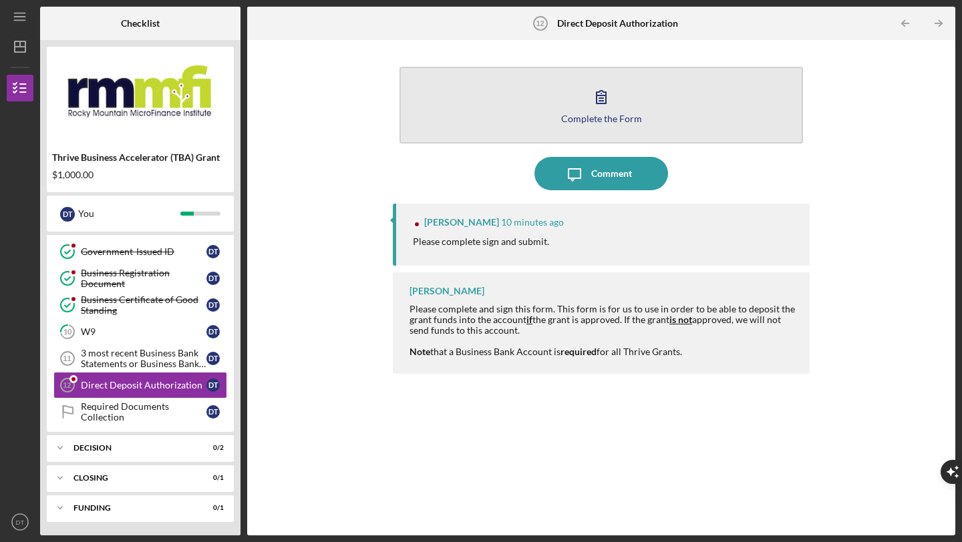
click at [590, 105] on icon "button" at bounding box center [600, 96] width 33 height 33
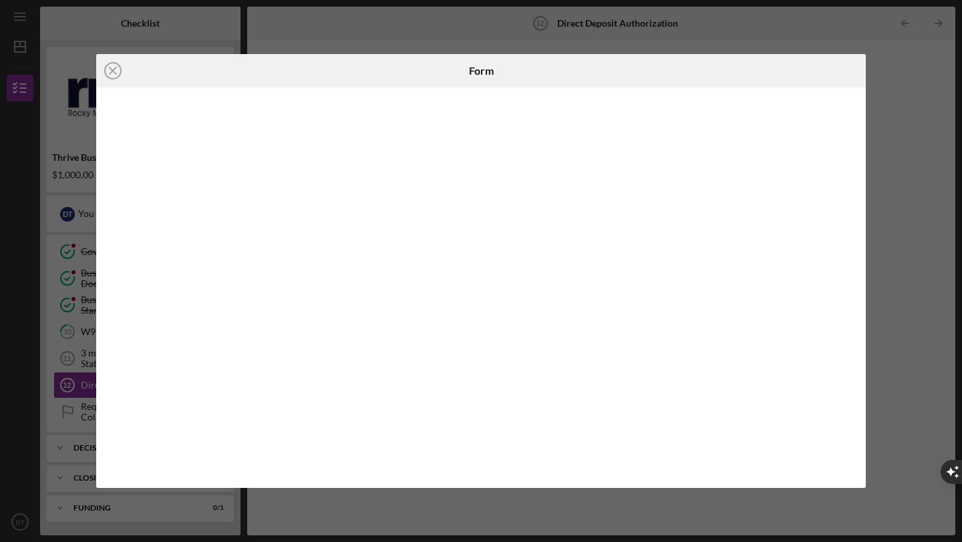
click at [108, 378] on div at bounding box center [480, 287] width 769 height 401
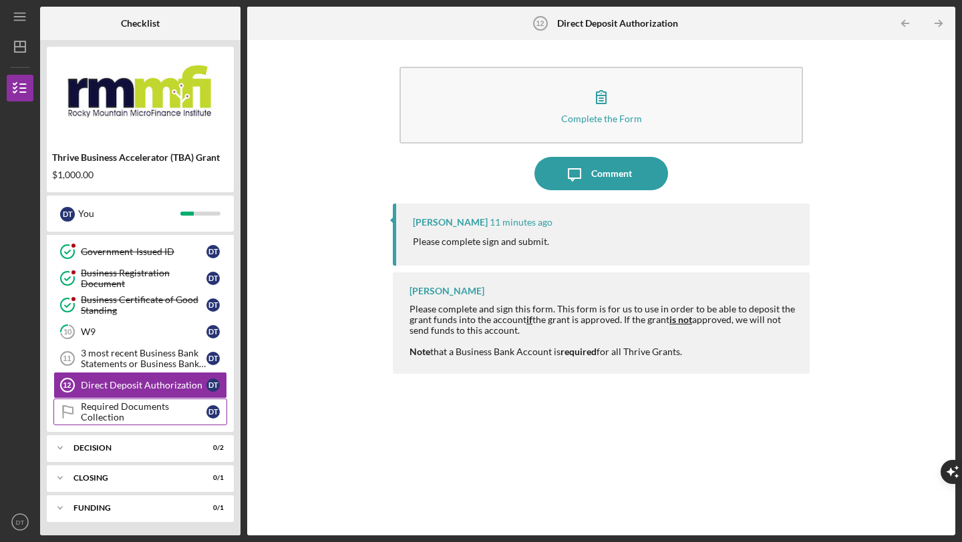
click at [95, 413] on div "Required Documents Collection" at bounding box center [144, 411] width 126 height 21
